Goal: Transaction & Acquisition: Purchase product/service

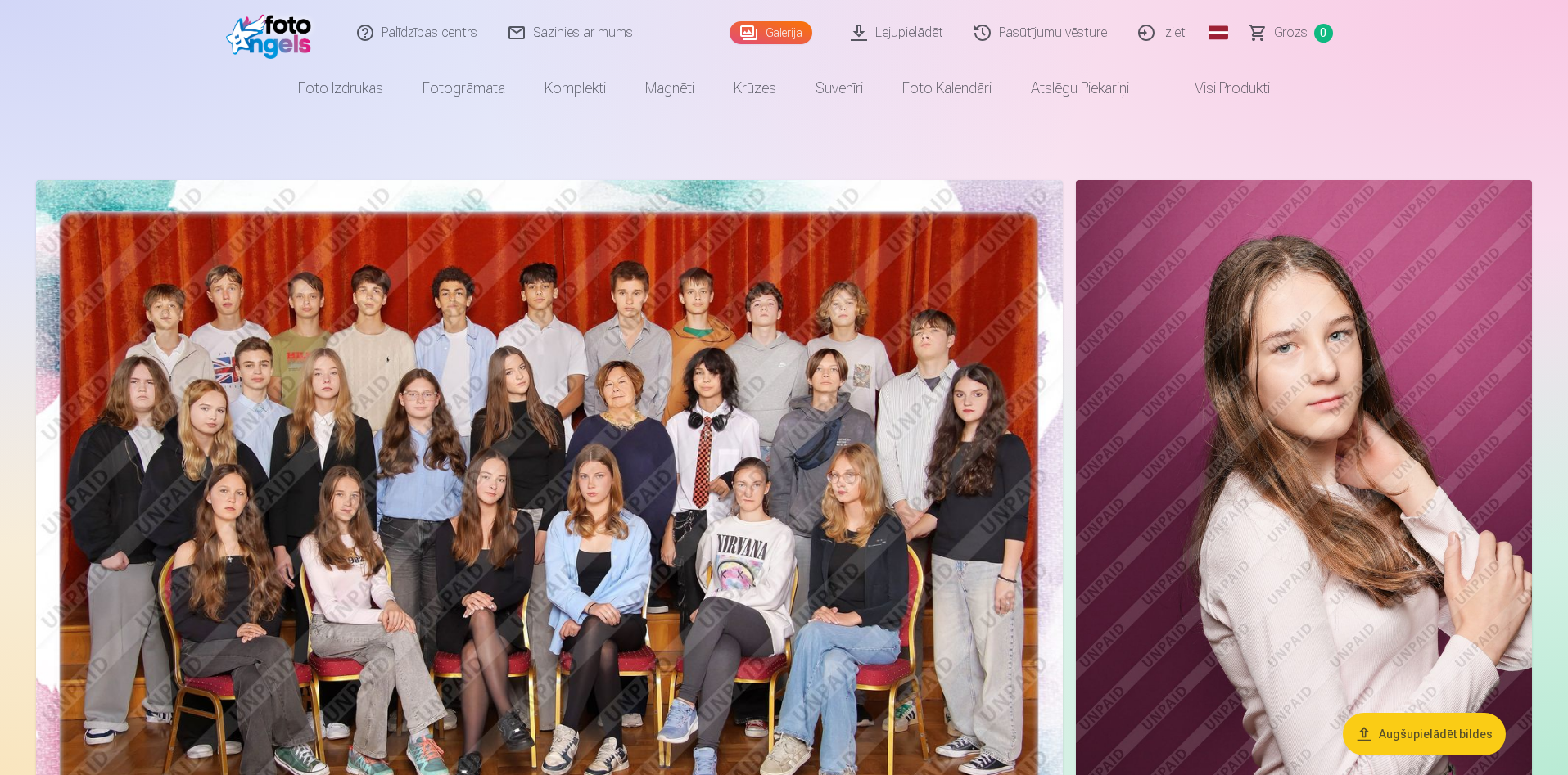
click at [607, 420] on img at bounding box center [549, 522] width 1026 height 684
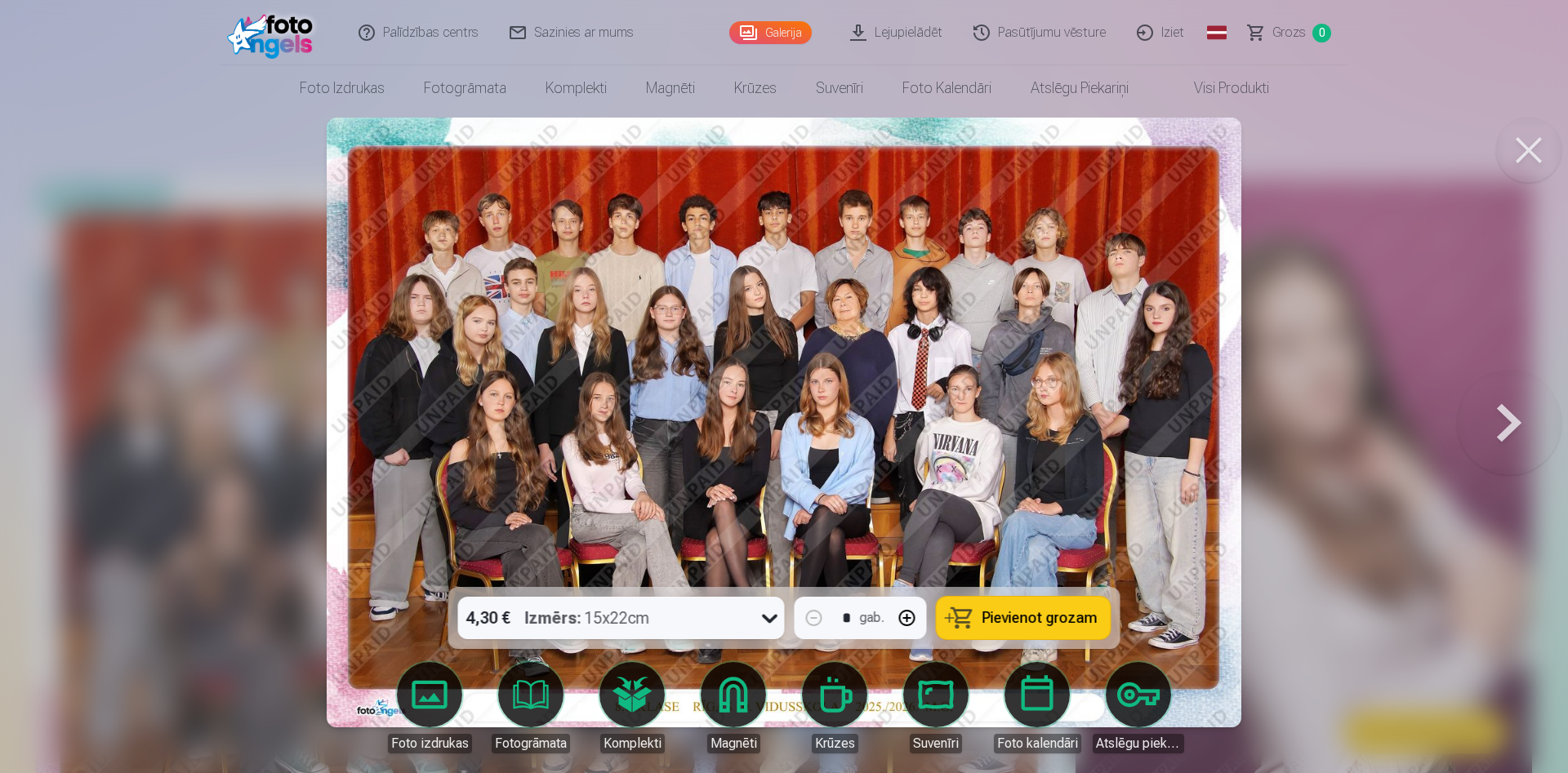
click at [778, 623] on icon at bounding box center [770, 618] width 27 height 26
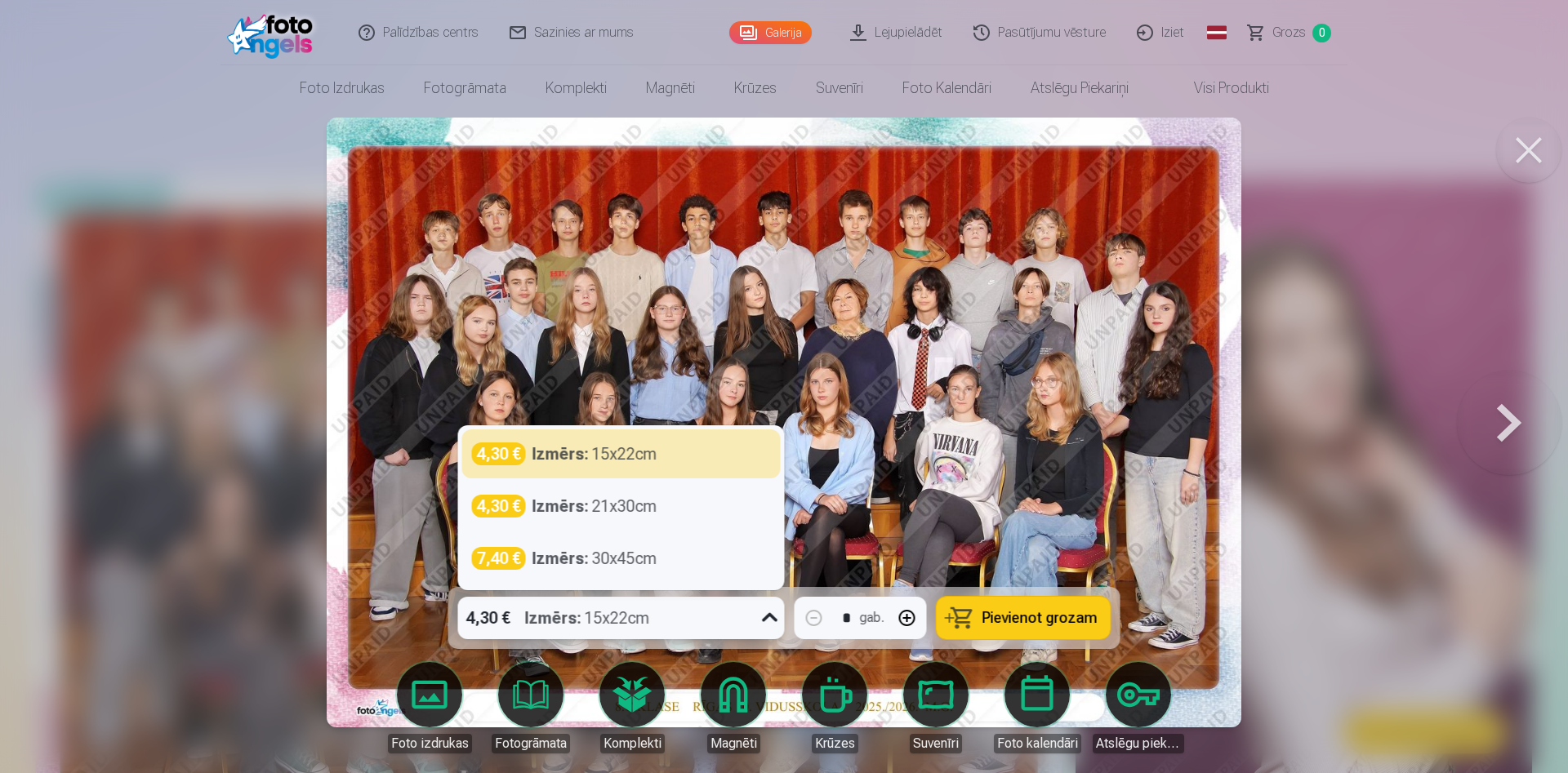
click at [775, 618] on icon at bounding box center [770, 618] width 16 height 9
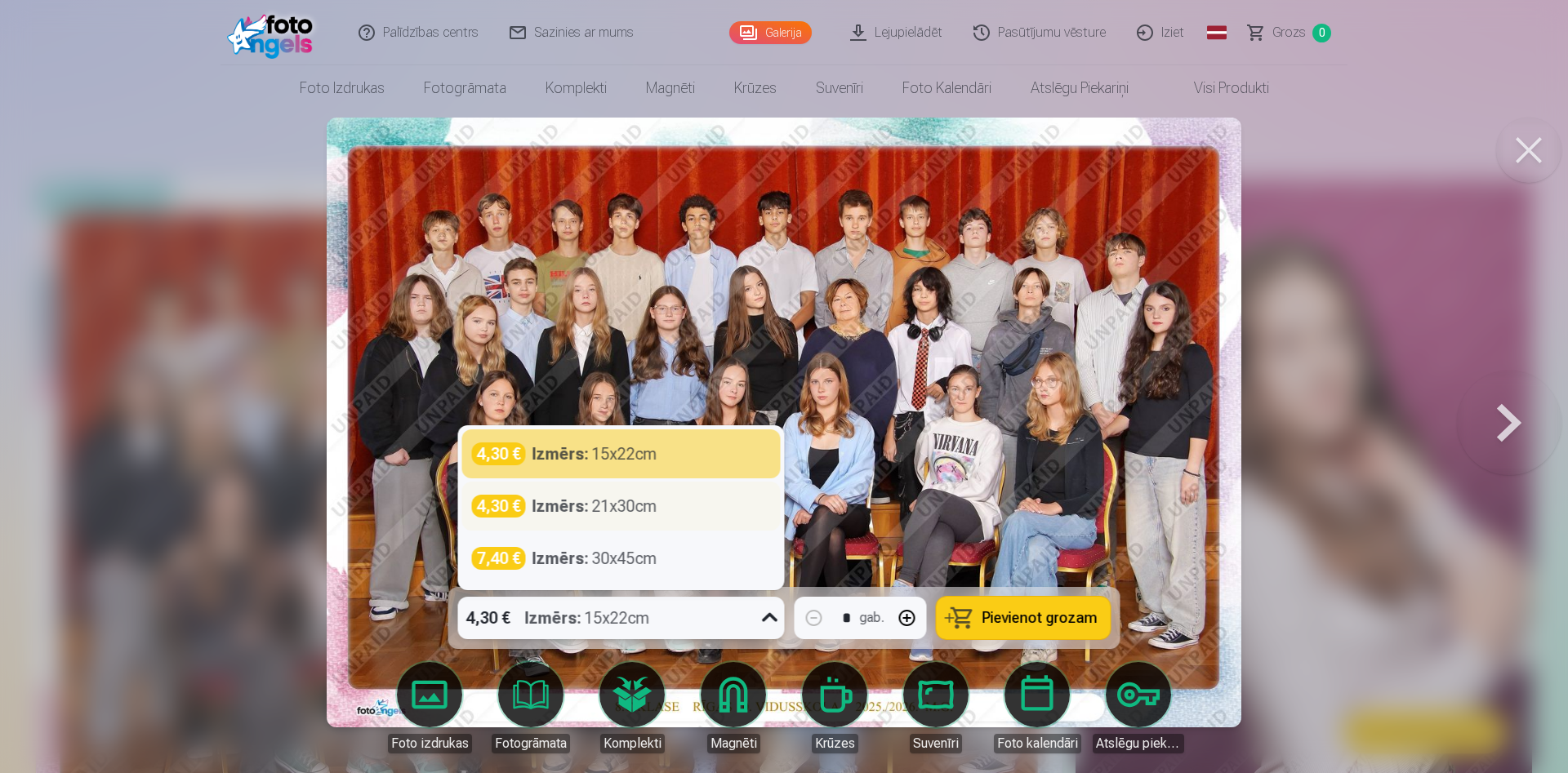
click at [640, 512] on div "Izmērs : 21x30cm" at bounding box center [595, 505] width 125 height 23
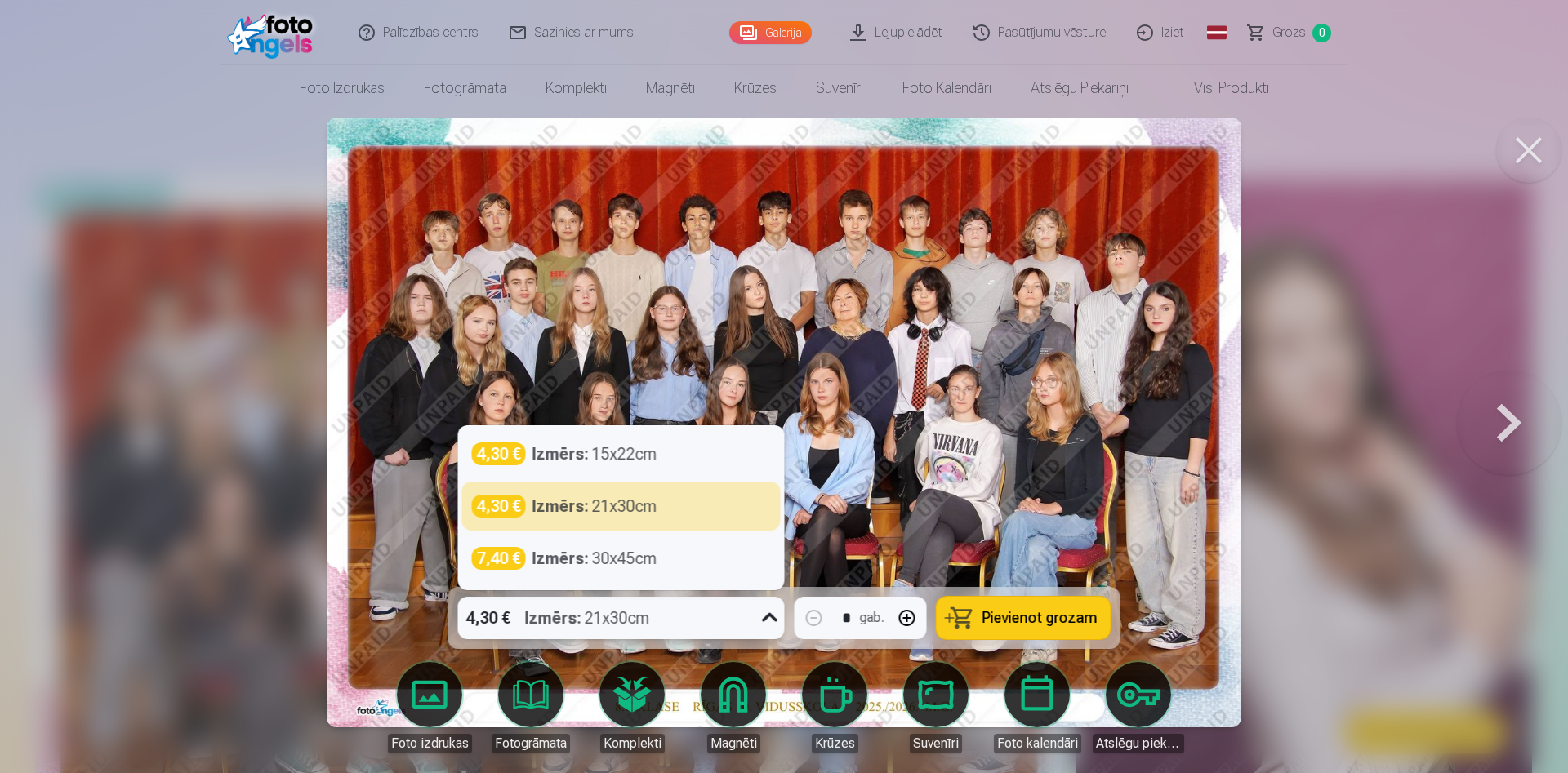
click at [699, 619] on div "4,30 € Izmērs : 21x30cm" at bounding box center [605, 618] width 295 height 42
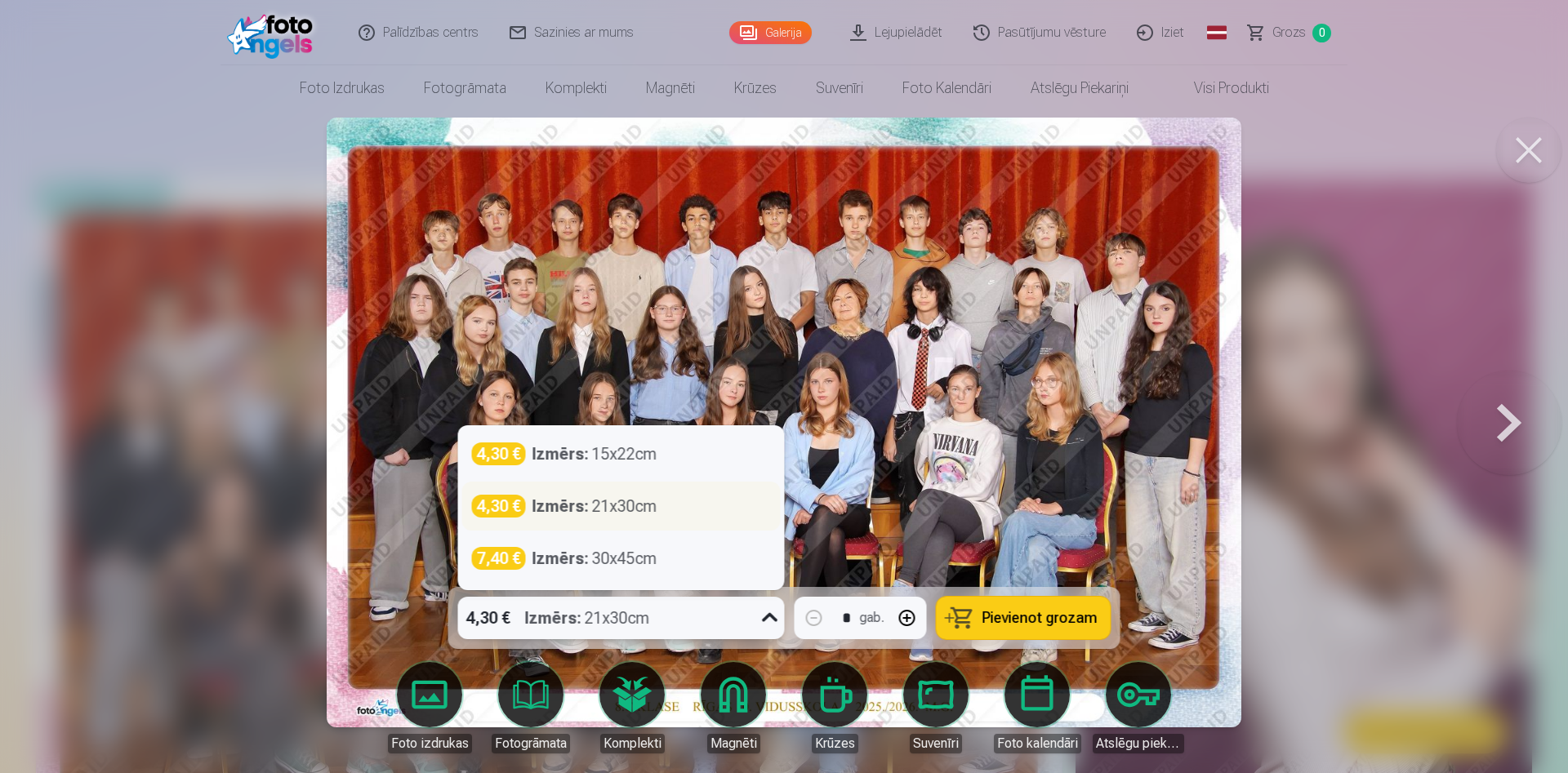
click at [718, 506] on div "4,30 € Izmērs : 21x30cm" at bounding box center [621, 505] width 299 height 23
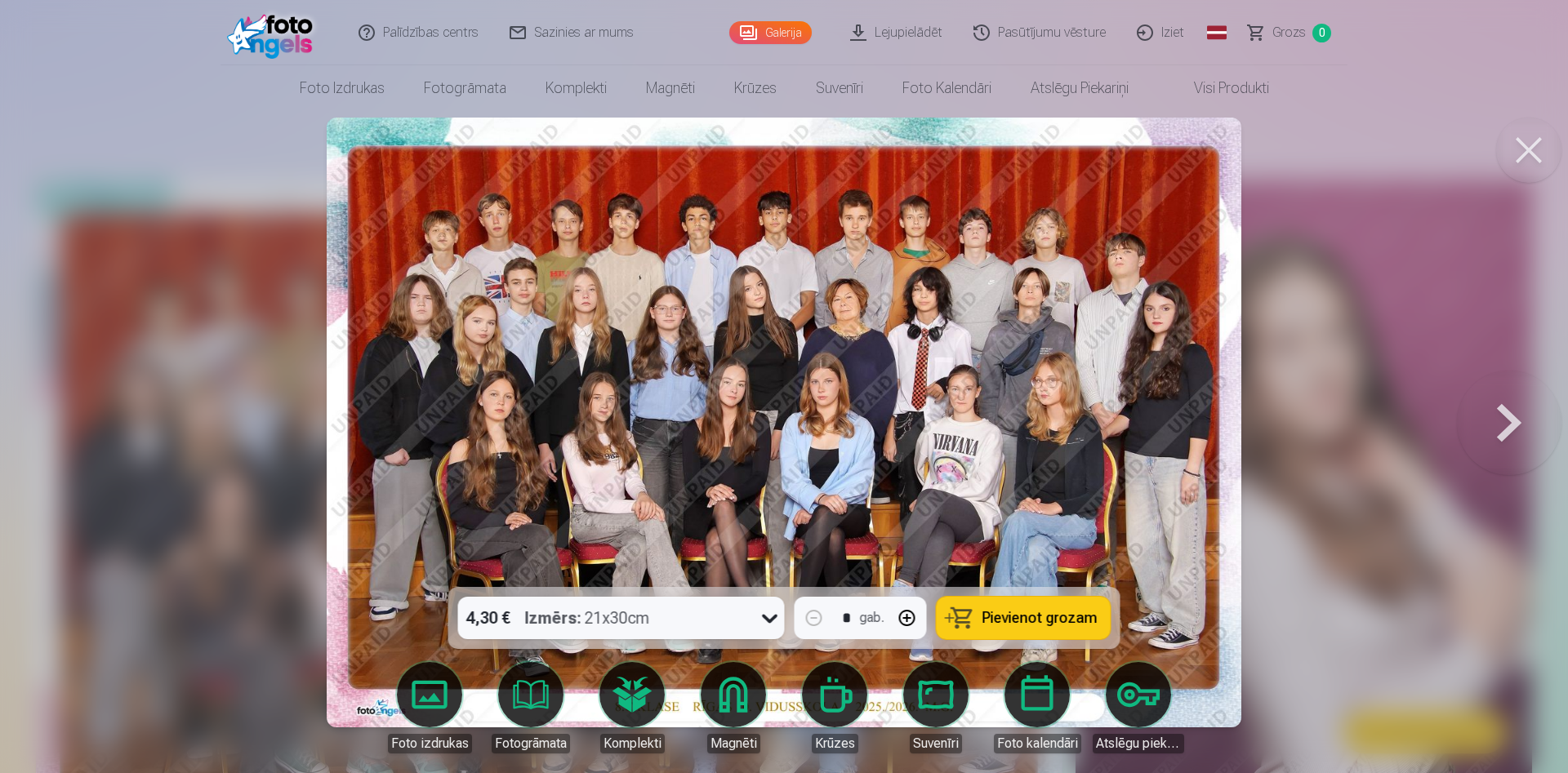
click at [1035, 618] on span "Pievienot grozam" at bounding box center [1040, 618] width 115 height 15
click at [1526, 157] on button at bounding box center [1529, 150] width 65 height 65
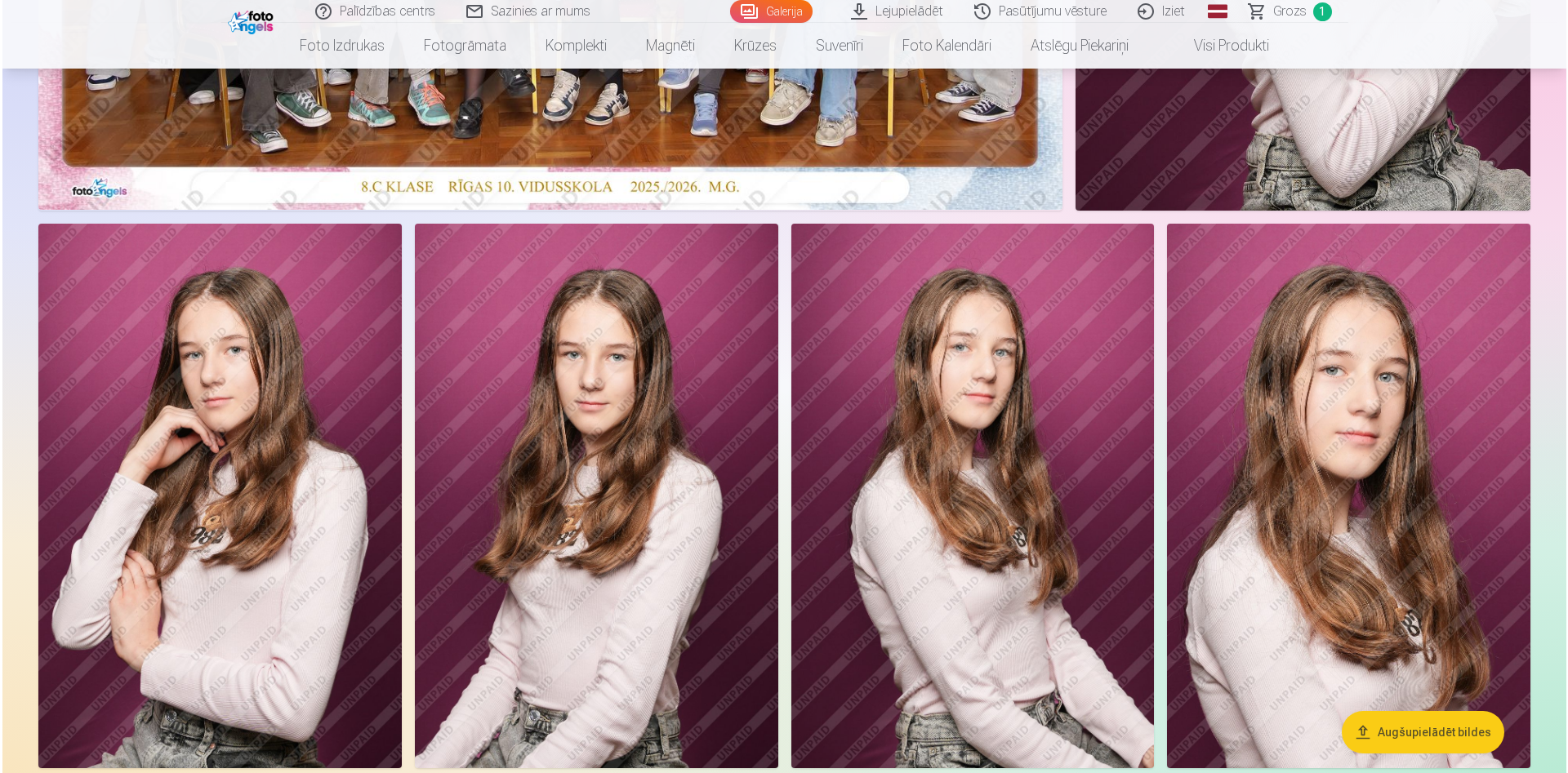
scroll to position [164, 0]
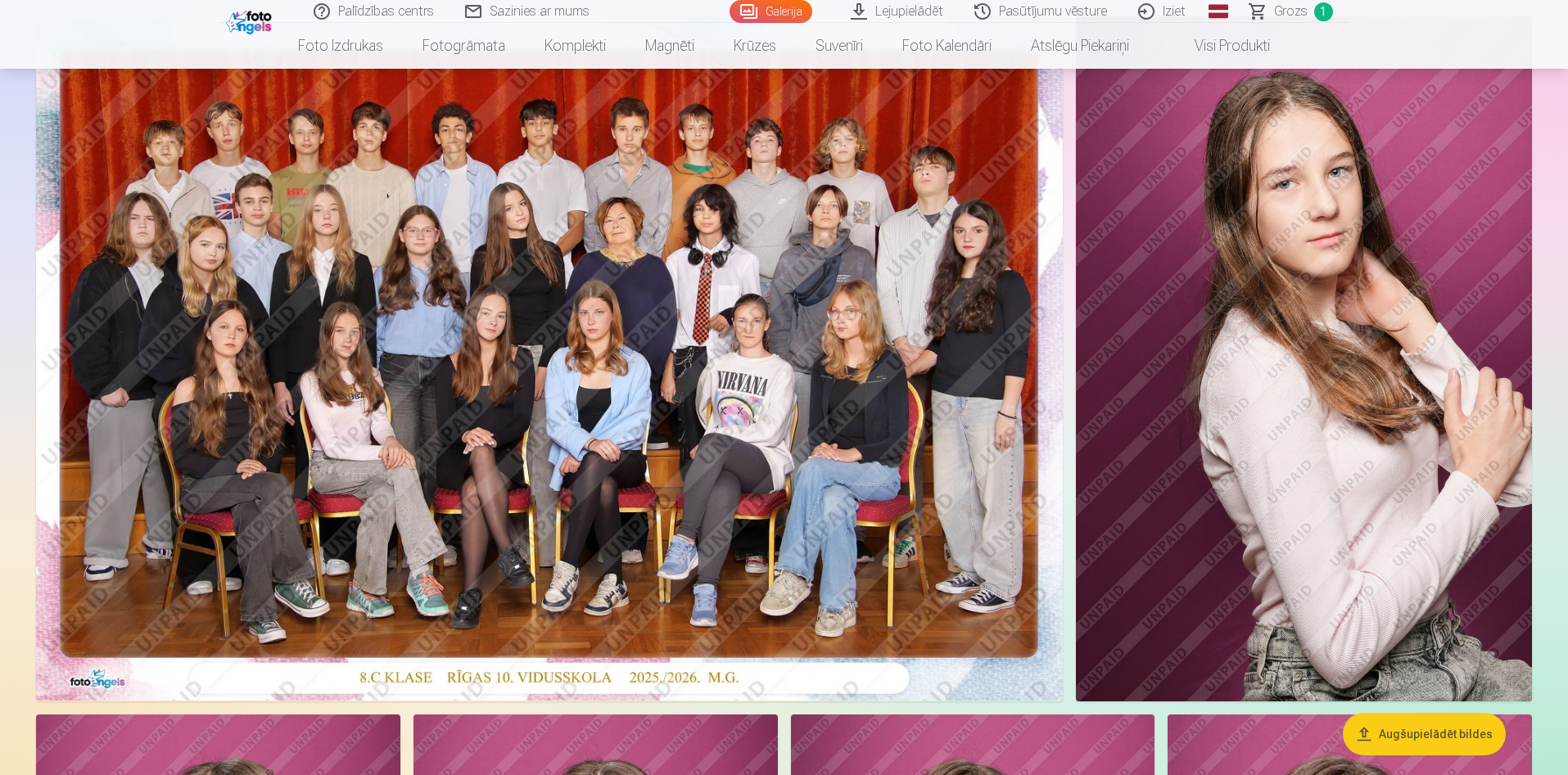
click at [1316, 383] on img at bounding box center [1304, 359] width 456 height 685
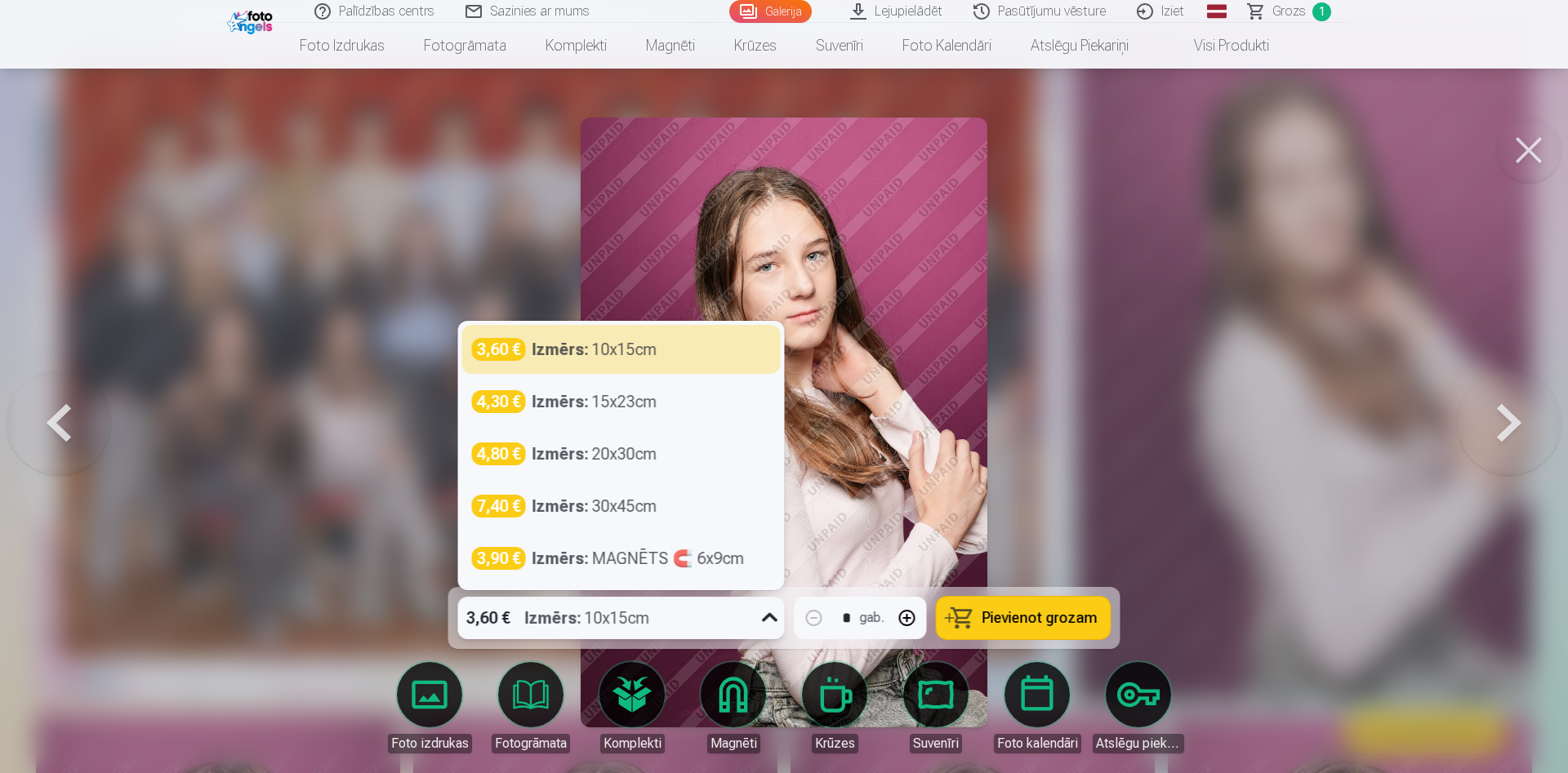
click at [772, 618] on icon at bounding box center [770, 618] width 27 height 26
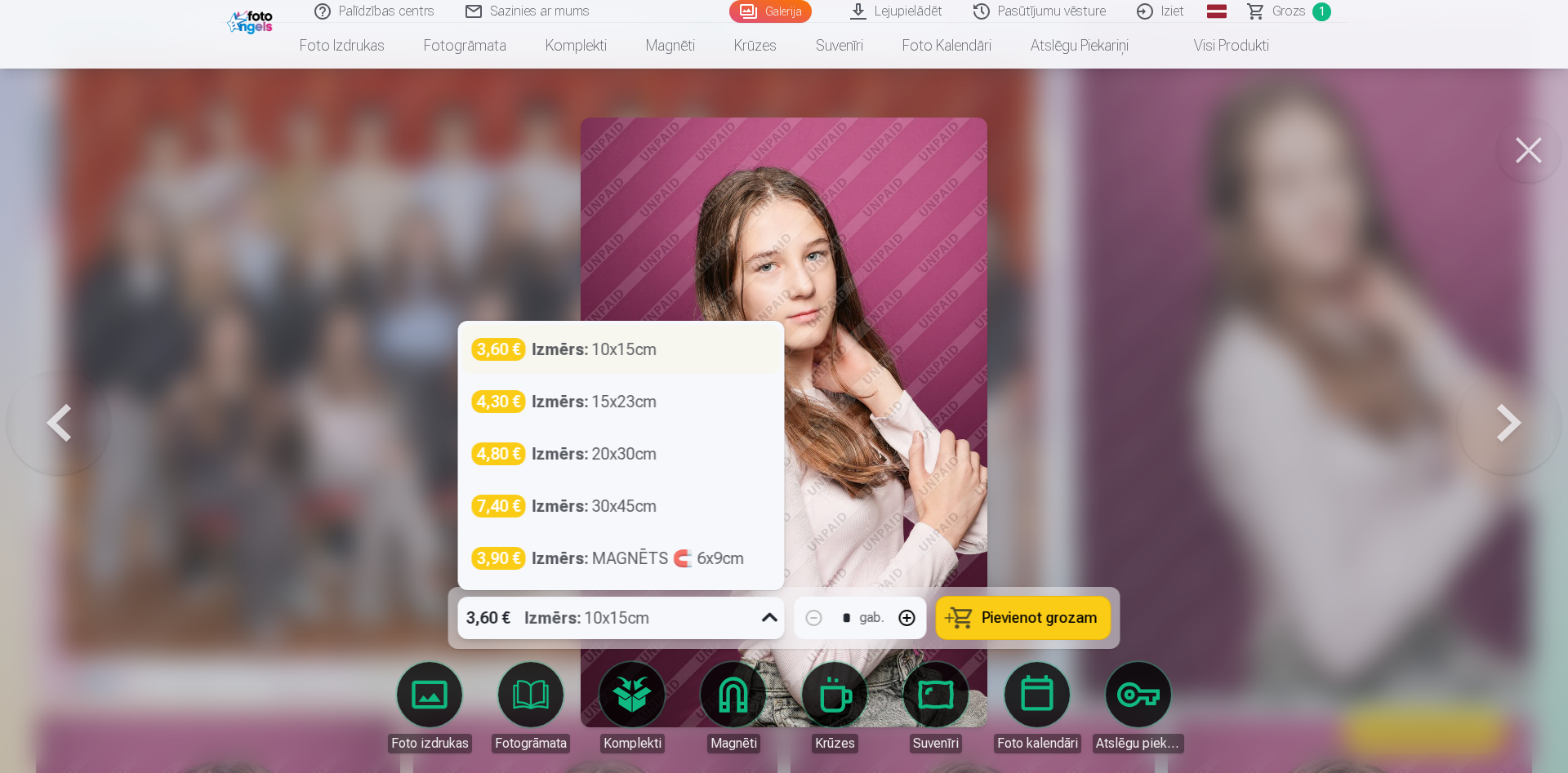
click at [567, 355] on strong "Izmērs :" at bounding box center [561, 349] width 57 height 23
